Goal: Find contact information: Find contact information

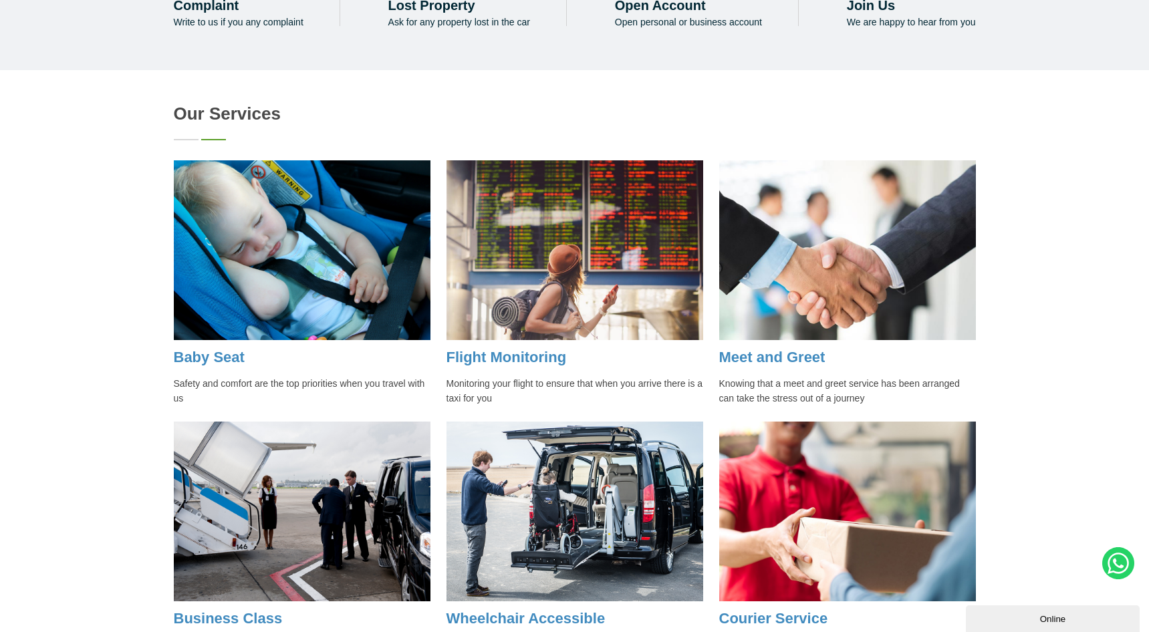
drag, startPoint x: 784, startPoint y: 382, endPoint x: 535, endPoint y: 71, distance: 398.7
click at [784, 365] on link "Meet and Greet" at bounding box center [772, 357] width 106 height 17
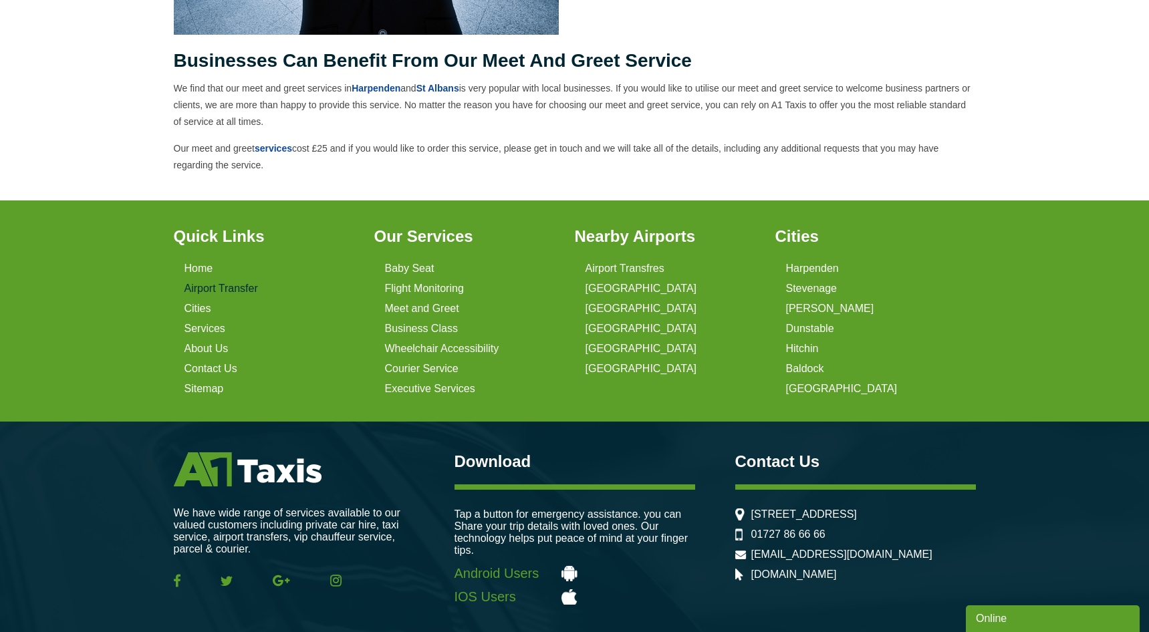
scroll to position [755, 0]
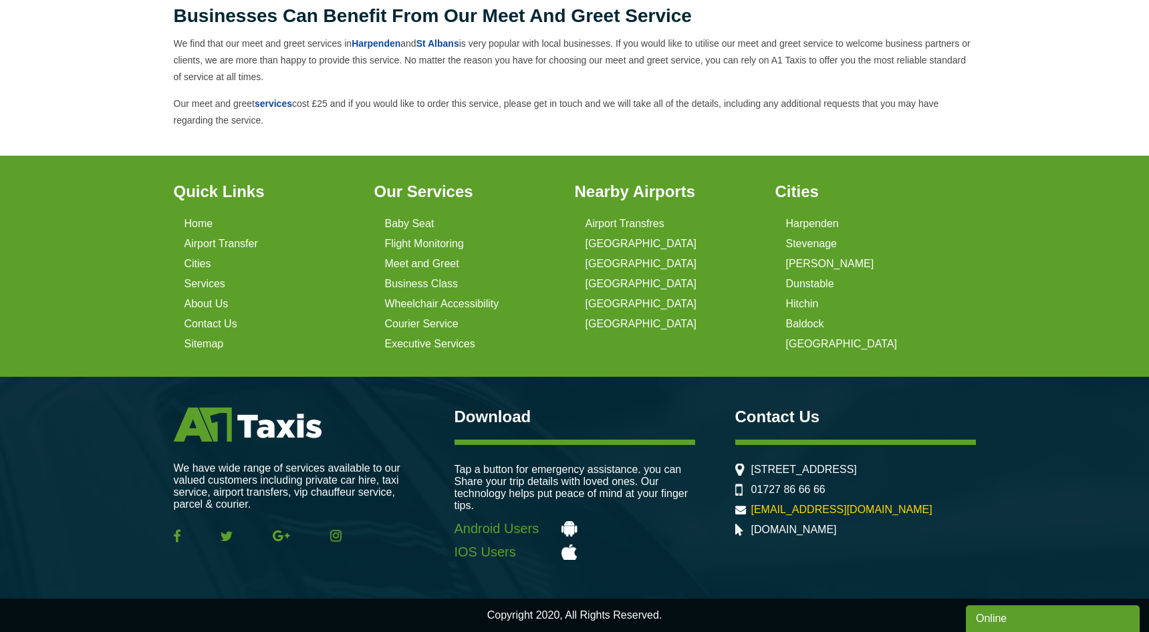
click at [778, 515] on link "[EMAIL_ADDRESS][DOMAIN_NAME]" at bounding box center [841, 509] width 181 height 11
click at [676, 529] on link "Android Users" at bounding box center [574, 528] width 241 height 15
click at [751, 489] on link "01727 86 66 66" at bounding box center [788, 489] width 74 height 11
